Goal: Task Accomplishment & Management: Complete application form

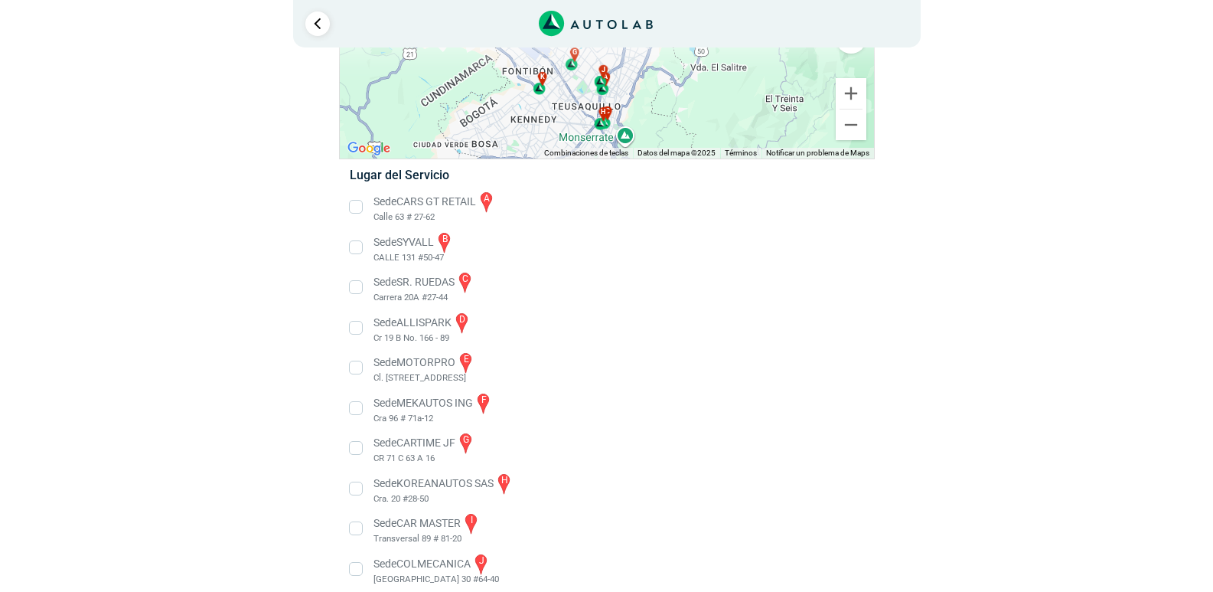
scroll to position [248, 0]
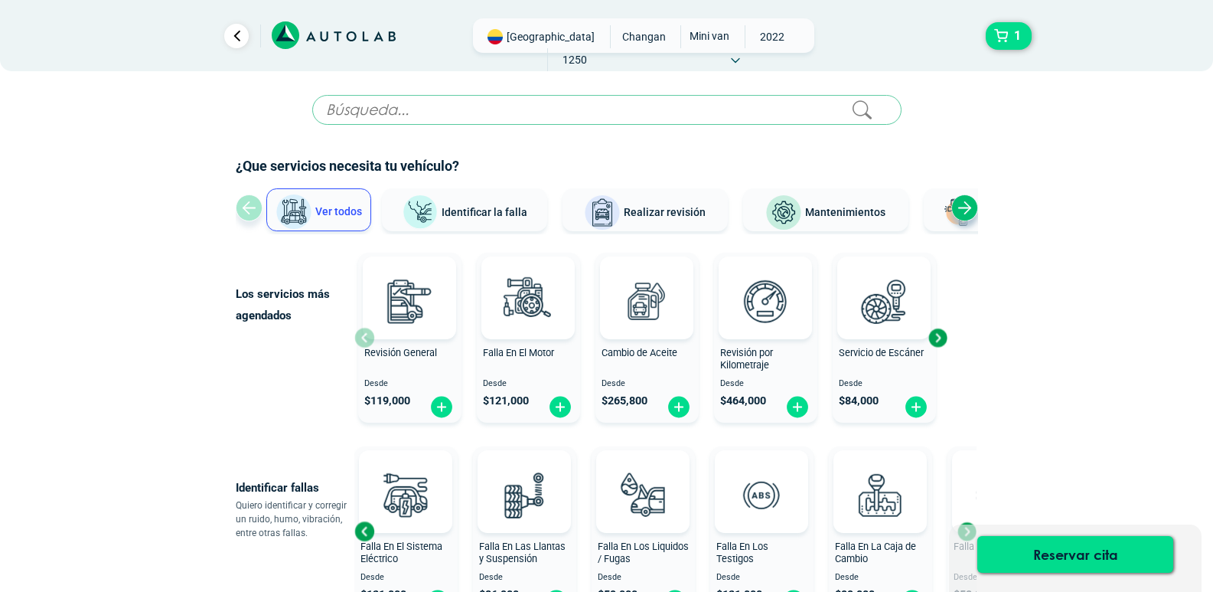
scroll to position [765, 0]
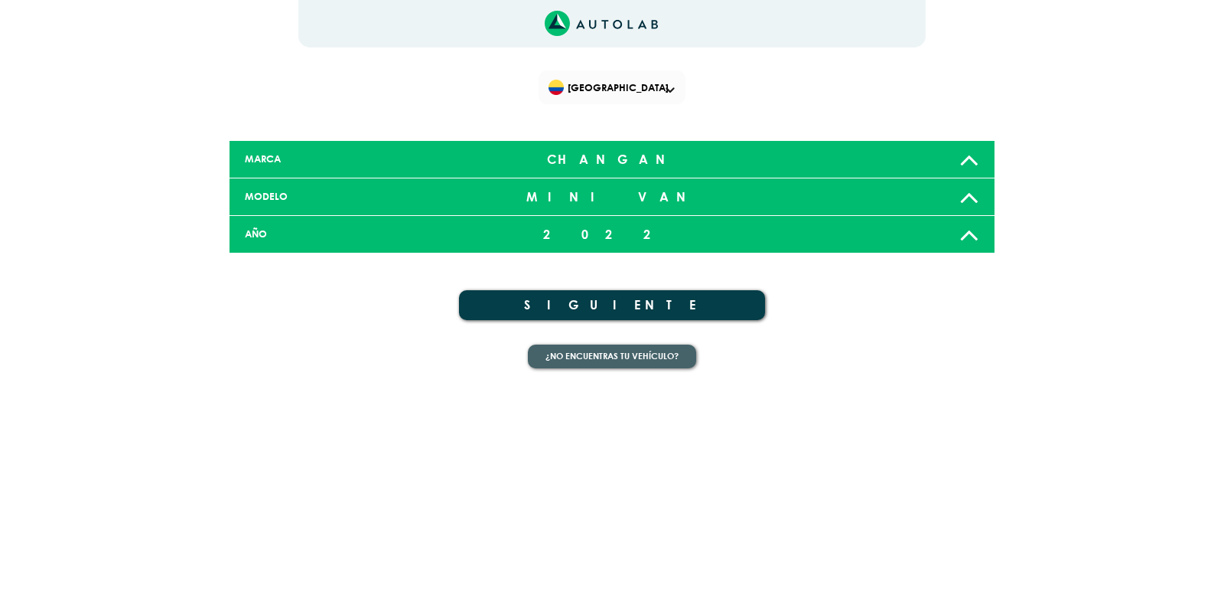
click at [614, 350] on button "¿No encuentras tu vehículo?" at bounding box center [612, 356] width 168 height 24
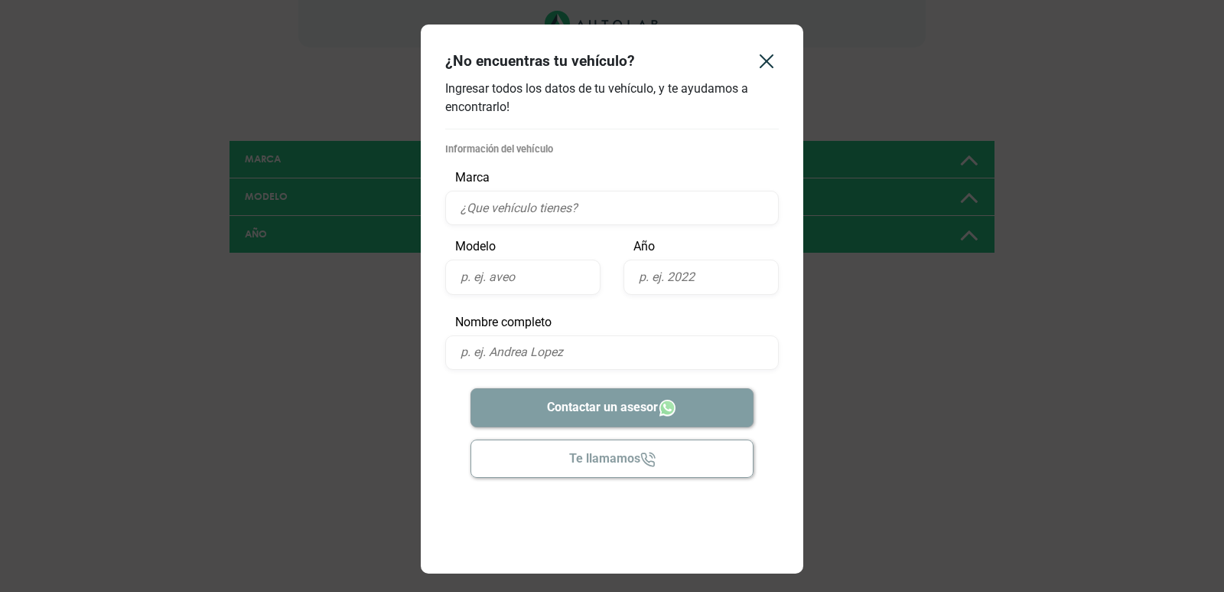
click at [522, 210] on input "text" at bounding box center [612, 208] width 334 height 34
type input "changan mini van"
click at [559, 272] on input "text" at bounding box center [522, 276] width 155 height 34
type input "mini van"
click at [670, 277] on input "text" at bounding box center [701, 276] width 155 height 34
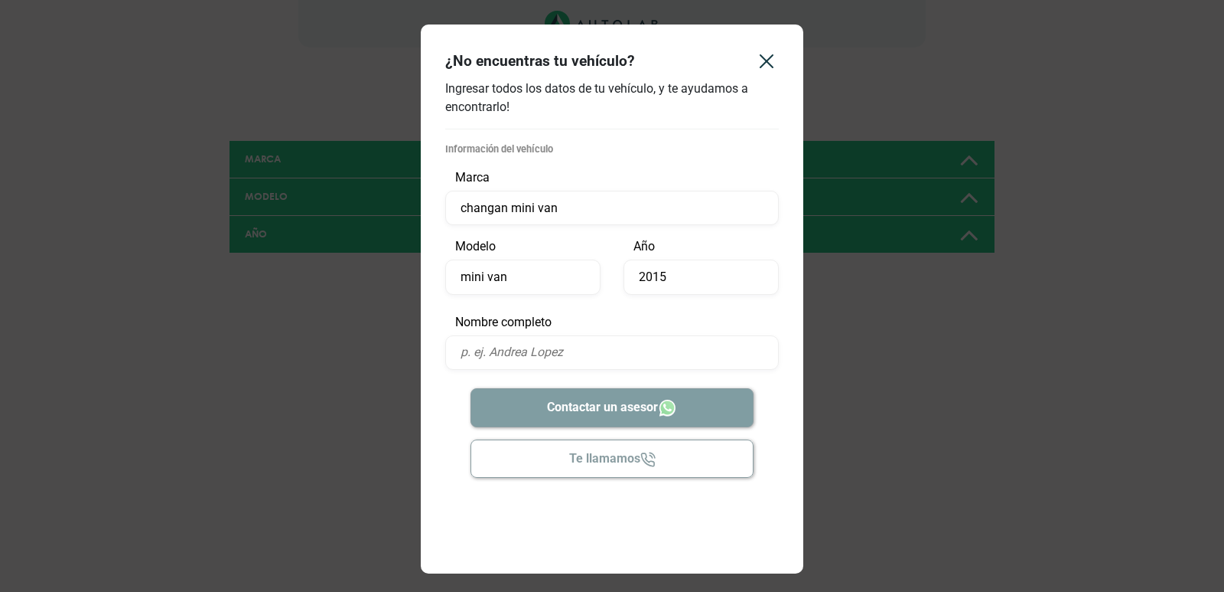
type input "2015"
click at [660, 355] on input "text" at bounding box center [612, 352] width 334 height 34
type input "[PERSON_NAME]"
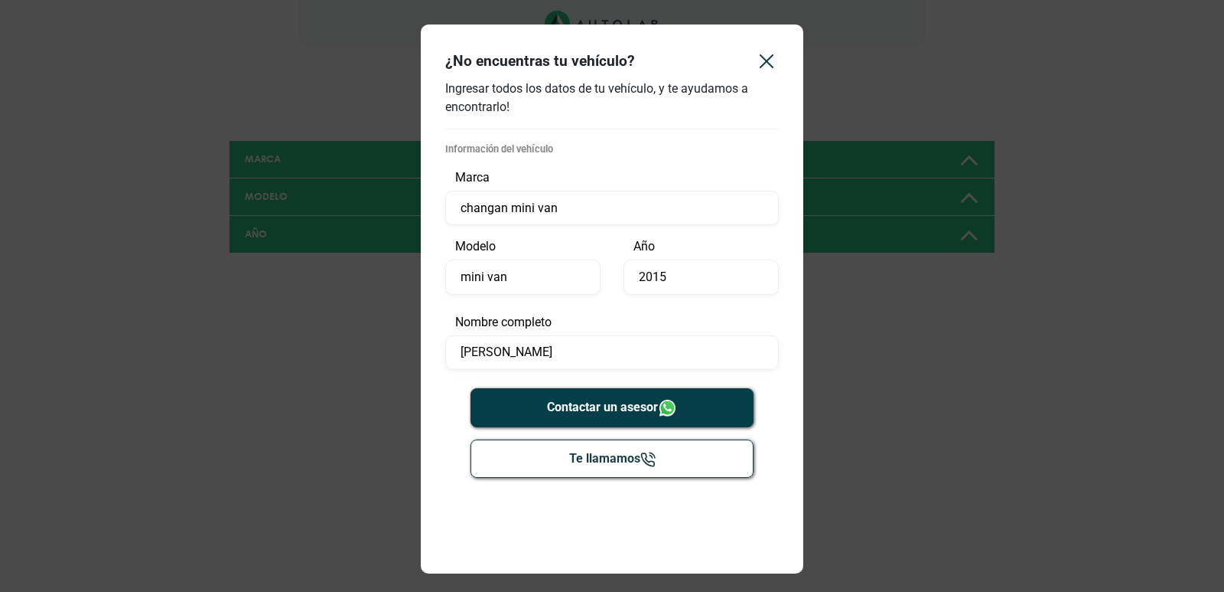
click at [614, 405] on button "Contactar un asesor" at bounding box center [613, 407] width 284 height 39
click at [764, 67] on icon "Close" at bounding box center [767, 61] width 24 height 24
